Goal: Task Accomplishment & Management: Complete application form

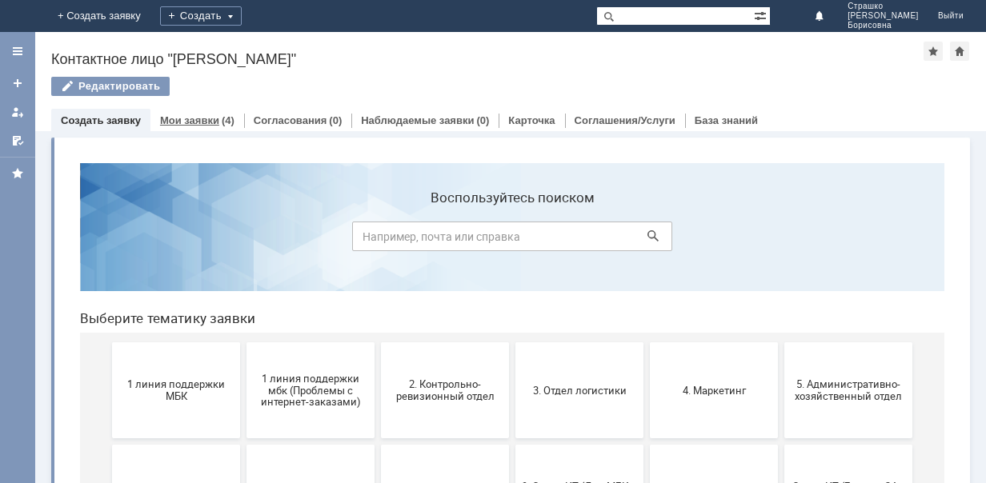
click at [188, 116] on link "Мои заявки" at bounding box center [189, 120] width 59 height 12
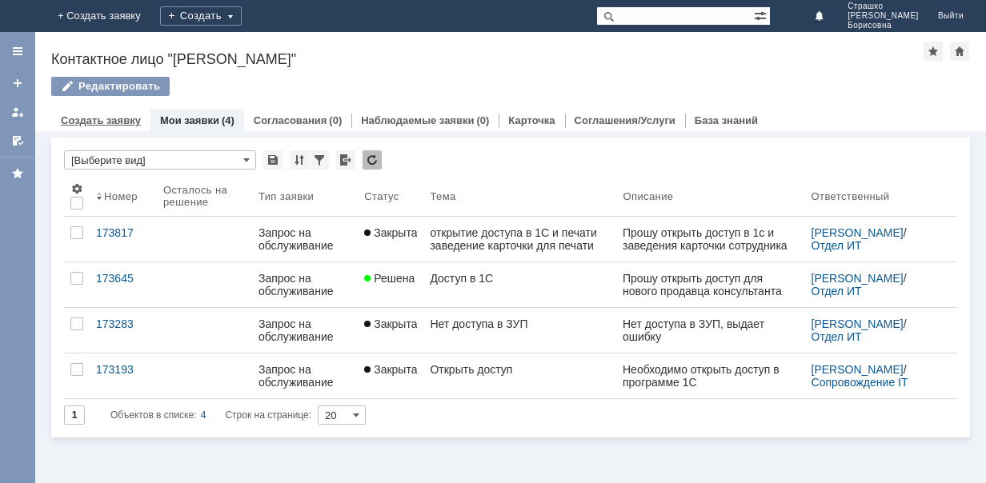
click at [88, 118] on link "Создать заявку" at bounding box center [101, 120] width 80 height 12
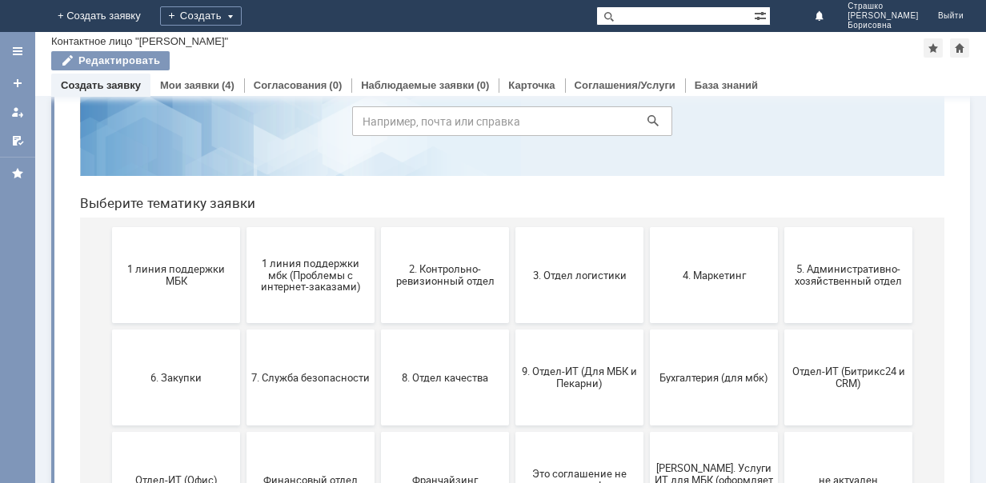
scroll to position [160, 0]
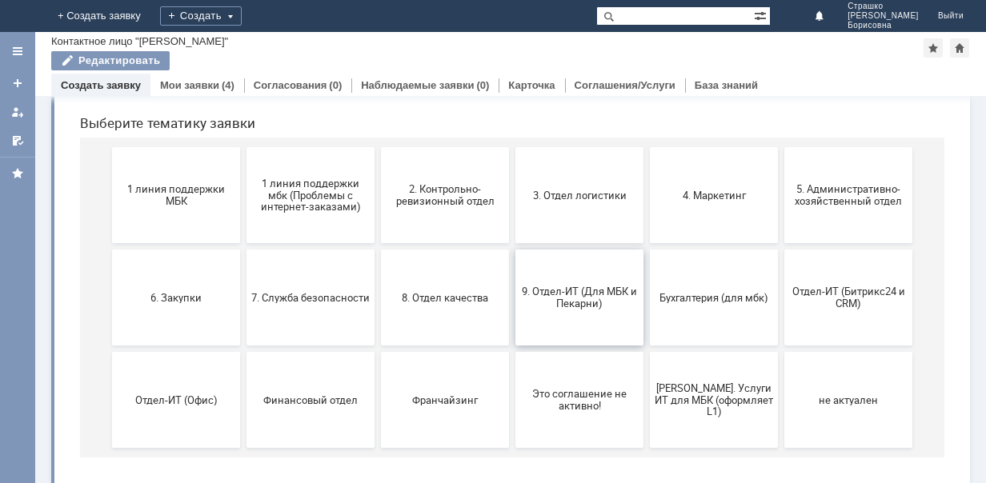
click at [584, 288] on span "9. Отдел-ИТ (Для МБК и Пекарни)" at bounding box center [579, 298] width 118 height 24
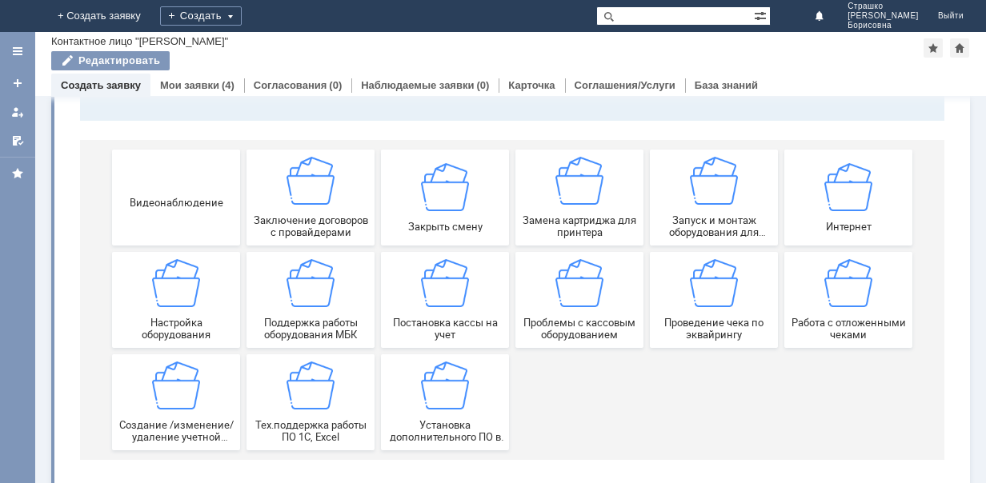
scroll to position [170, 0]
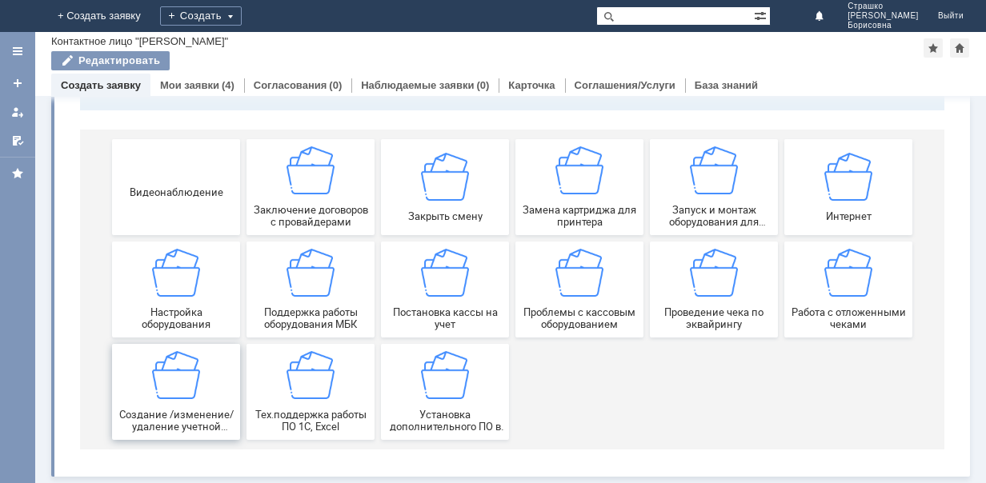
click at [171, 370] on img at bounding box center [176, 375] width 48 height 48
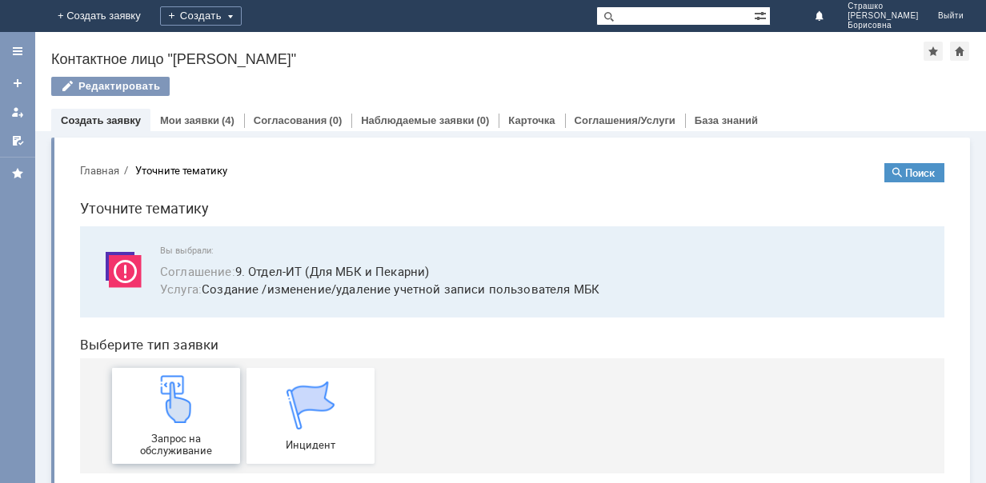
click at [168, 381] on img at bounding box center [176, 399] width 48 height 48
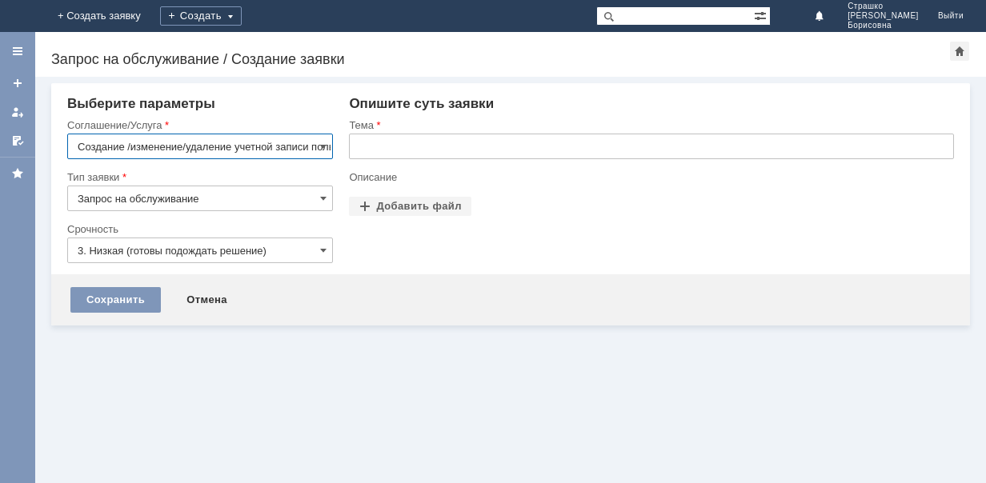
scroll to position [0, 78]
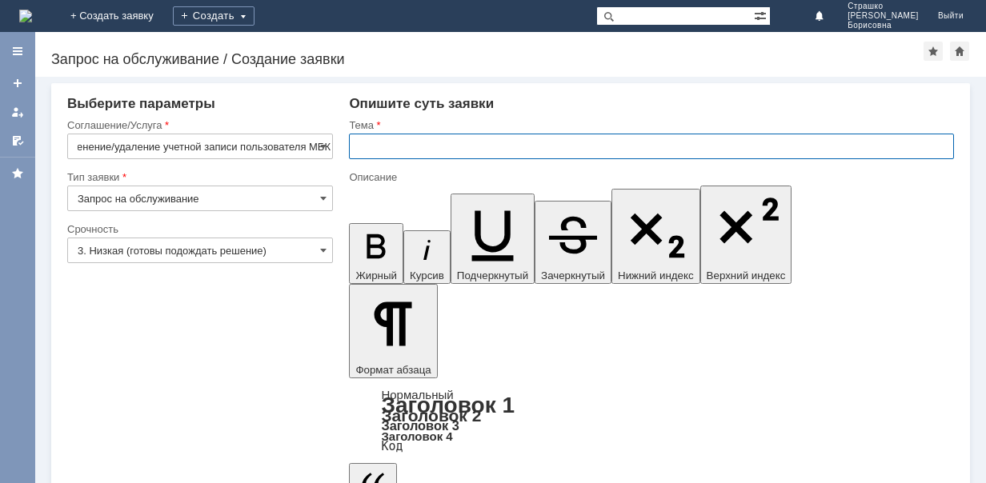
click at [364, 141] on input "text" at bounding box center [651, 147] width 605 height 26
type input "Права и допуск для Погудиной"
